Goal: Task Accomplishment & Management: Complete application form

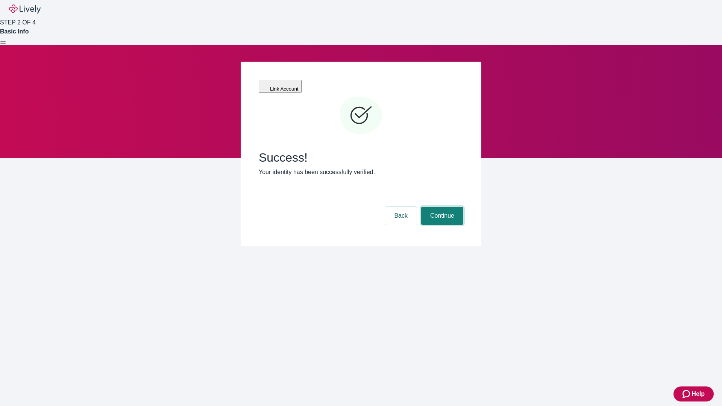
click at [441, 207] on button "Continue" at bounding box center [442, 216] width 42 height 18
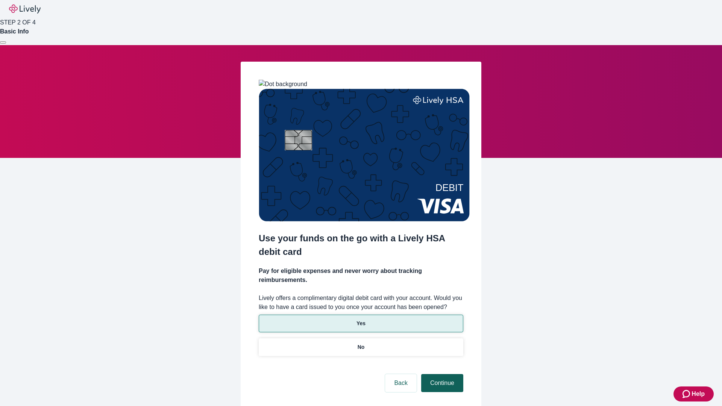
click at [361, 344] on p "No" at bounding box center [361, 348] width 7 height 8
click at [441, 374] on button "Continue" at bounding box center [442, 383] width 42 height 18
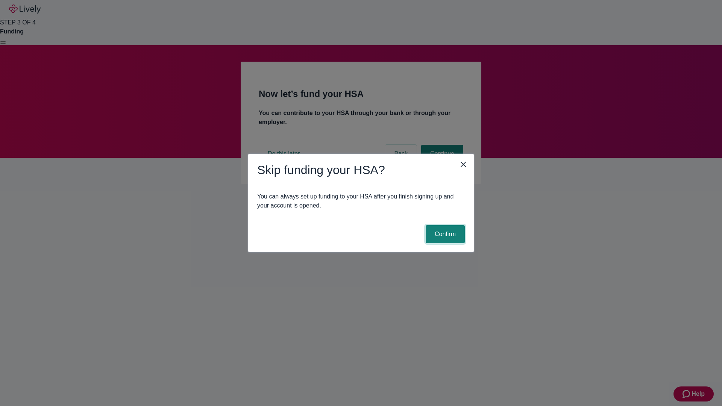
click at [444, 234] on button "Confirm" at bounding box center [445, 234] width 39 height 18
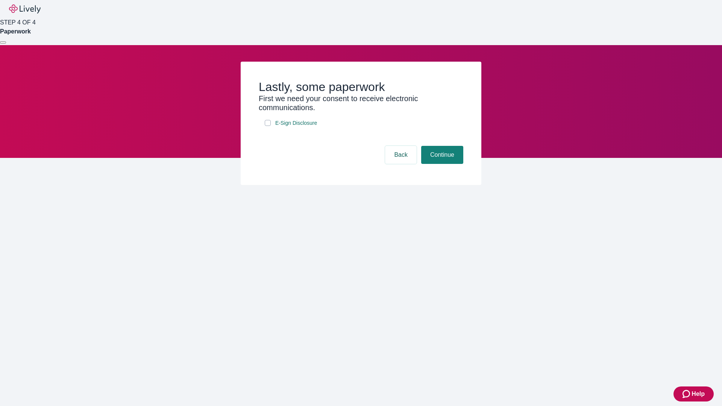
click at [268, 126] on input "E-Sign Disclosure" at bounding box center [268, 123] width 6 height 6
checkbox input "true"
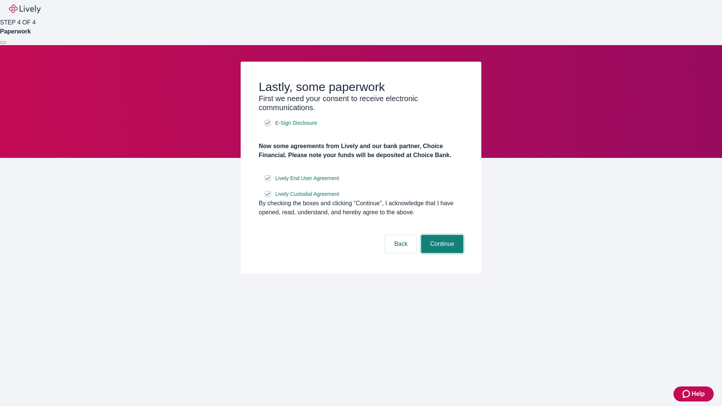
click at [441, 253] on button "Continue" at bounding box center [442, 244] width 42 height 18
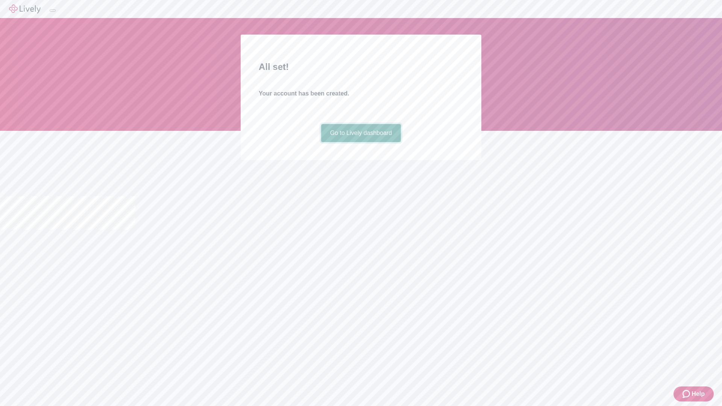
click at [361, 142] on link "Go to Lively dashboard" at bounding box center [361, 133] width 80 height 18
